Goal: Information Seeking & Learning: Learn about a topic

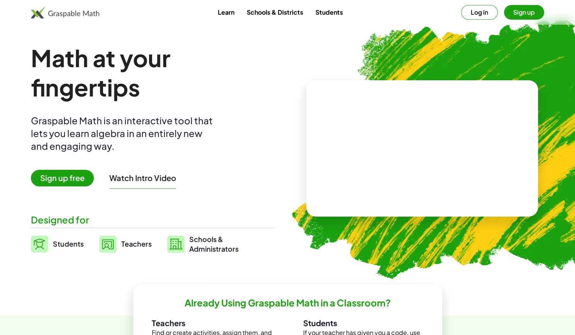
click at [516, 15] on button "Sign up" at bounding box center [524, 12] width 40 height 15
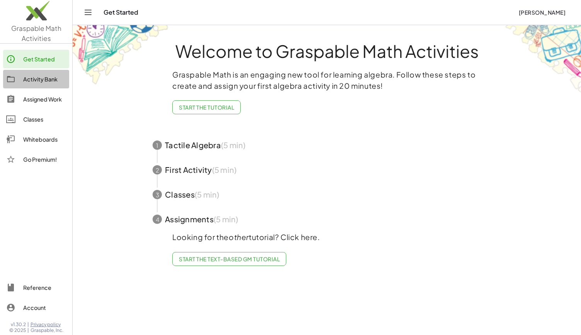
click at [34, 77] on div "Activity Bank" at bounding box center [44, 79] width 43 height 9
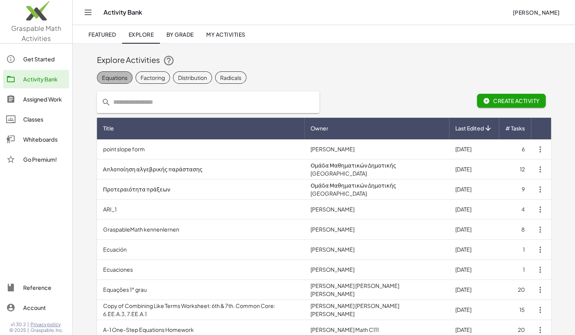
click at [121, 79] on div "Equations" at bounding box center [114, 77] width 25 height 8
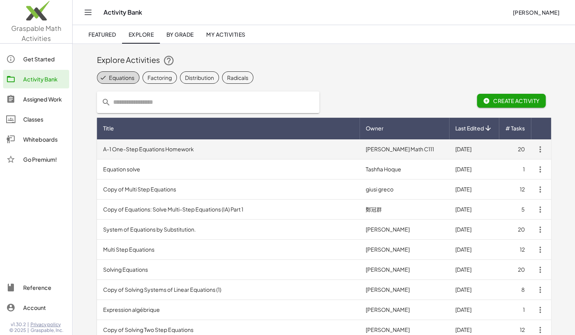
click at [167, 148] on td "A-1 One-Step Equations Homework" at bounding box center [228, 149] width 263 height 20
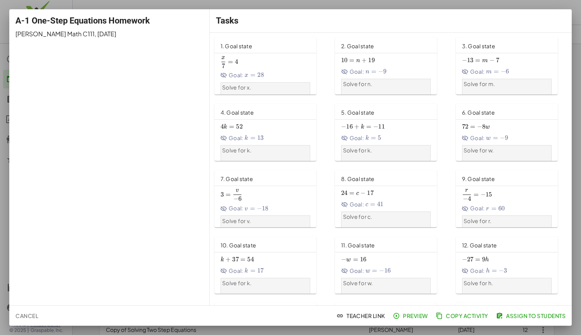
click at [237, 47] on span "1. Goal state" at bounding box center [236, 45] width 32 height 7
click at [411, 315] on span "Preview" at bounding box center [411, 315] width 34 height 7
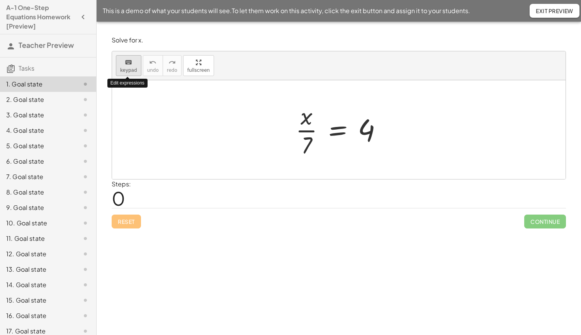
click at [132, 68] on span "keypad" at bounding box center [128, 70] width 17 height 5
click at [121, 64] on div "keyboard" at bounding box center [128, 62] width 17 height 9
click at [161, 42] on p "Solve for x." at bounding box center [339, 40] width 454 height 9
click at [313, 134] on div at bounding box center [342, 129] width 100 height 59
click at [307, 124] on div at bounding box center [342, 129] width 100 height 59
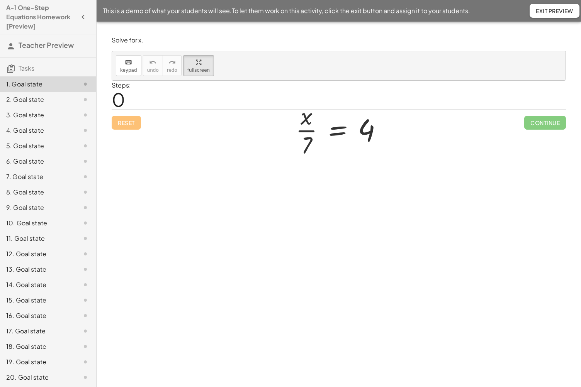
drag, startPoint x: 193, startPoint y: 71, endPoint x: 193, endPoint y: 105, distance: 33.6
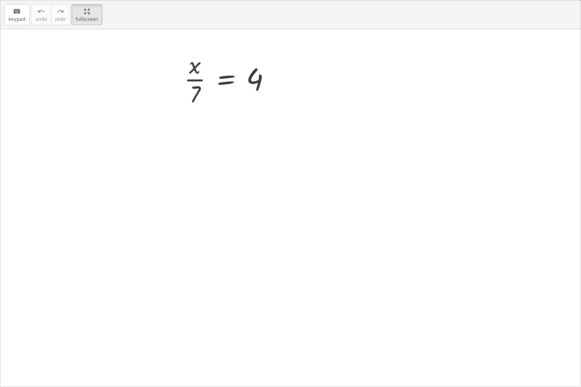
click at [193, 105] on div "keyboard keypad undo undo redo redo fullscreen · x · 7 = 4 ×" at bounding box center [290, 193] width 580 height 387
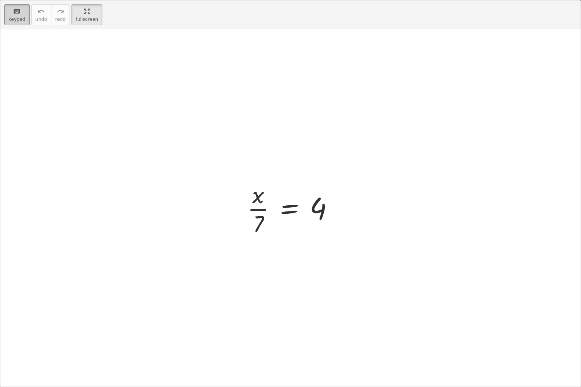
click at [18, 18] on span "keypad" at bounding box center [16, 19] width 17 height 5
click at [260, 200] on div at bounding box center [293, 208] width 100 height 59
click at [266, 217] on div at bounding box center [293, 208] width 100 height 59
click at [319, 218] on div at bounding box center [293, 208] width 100 height 59
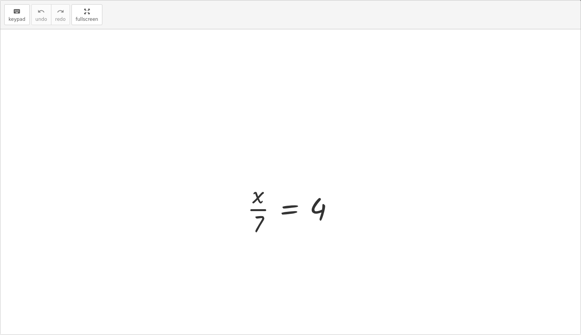
drag, startPoint x: 86, startPoint y: 16, endPoint x: 86, endPoint y: -18, distance: 33.6
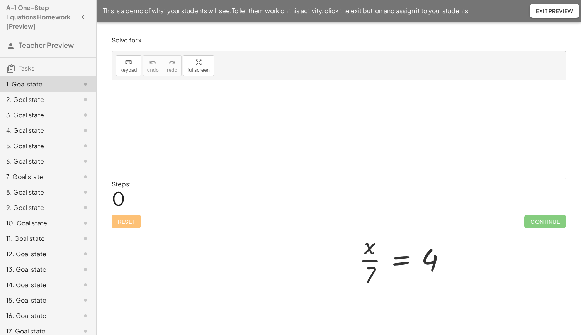
click at [86, 0] on html "A-1 One-Step Equations Homework [Preview] Teacher Preview Tasks 1. Goal state 2…" at bounding box center [290, 167] width 581 height 335
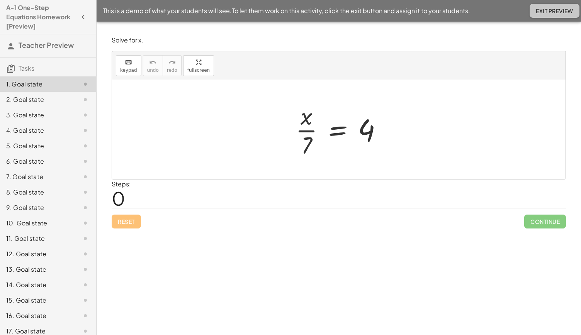
click at [542, 12] on span "Exit Preview" at bounding box center [554, 10] width 37 height 7
click at [84, 85] on div "1. Goal state" at bounding box center [48, 83] width 96 height 15
click at [127, 69] on span "keypad" at bounding box center [128, 70] width 17 height 5
click at [134, 40] on p "Solve for x." at bounding box center [339, 40] width 454 height 9
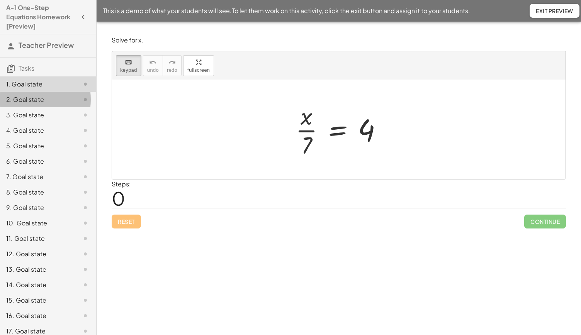
click at [46, 100] on div "2. Goal state" at bounding box center [37, 99] width 62 height 9
